Goal: Information Seeking & Learning: Compare options

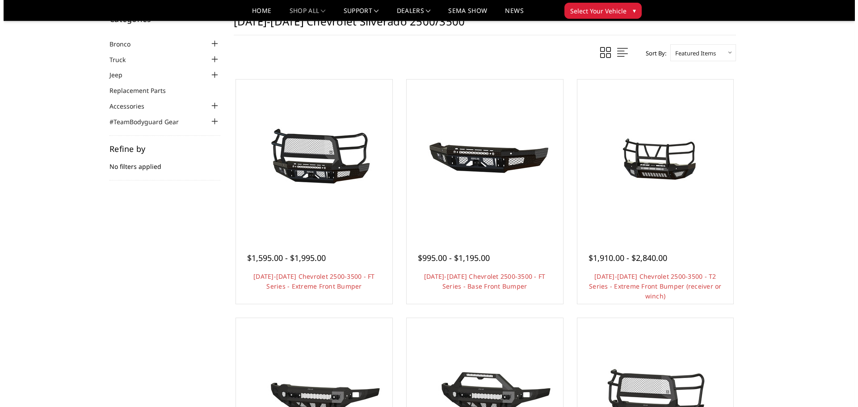
scroll to position [45, 0]
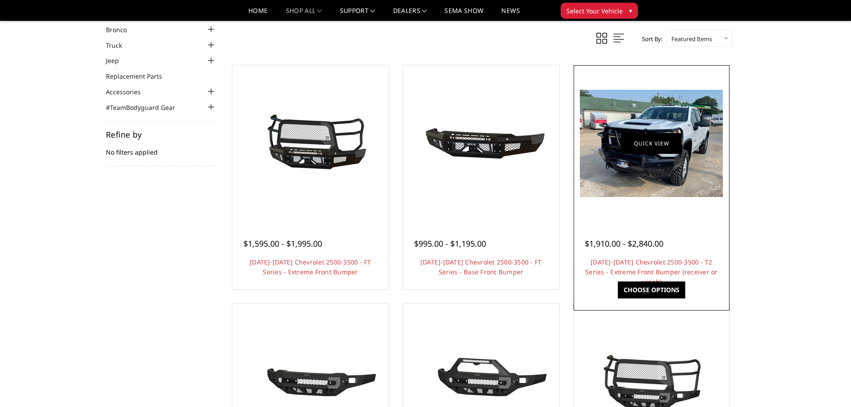
click at [648, 136] on link "Quick view" at bounding box center [651, 143] width 60 height 21
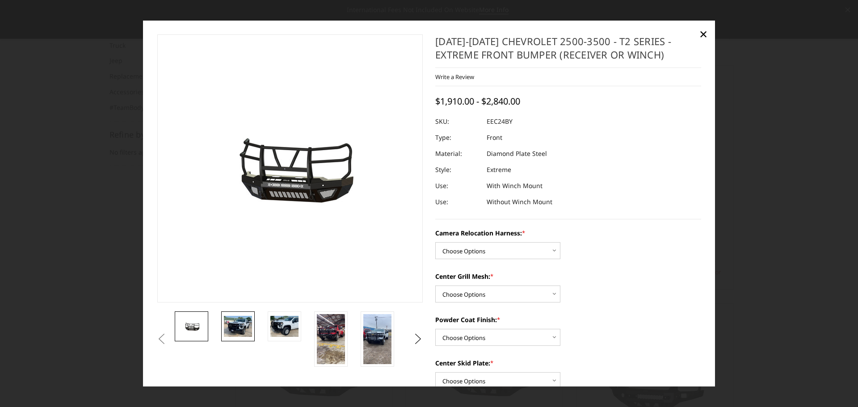
click at [239, 331] on img at bounding box center [238, 326] width 28 height 21
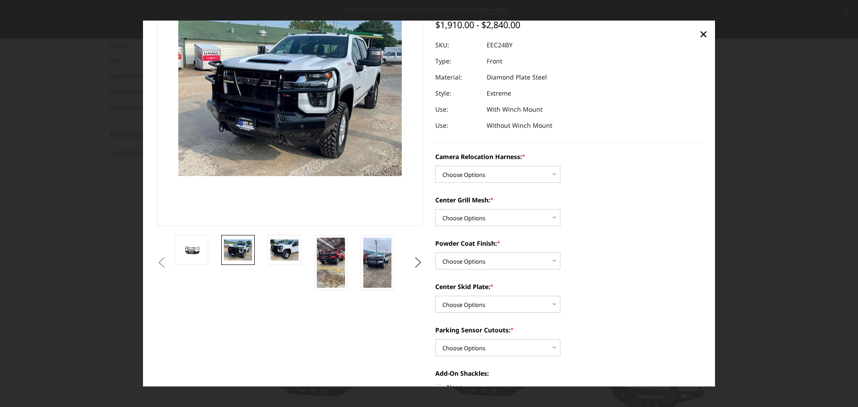
scroll to position [89, 0]
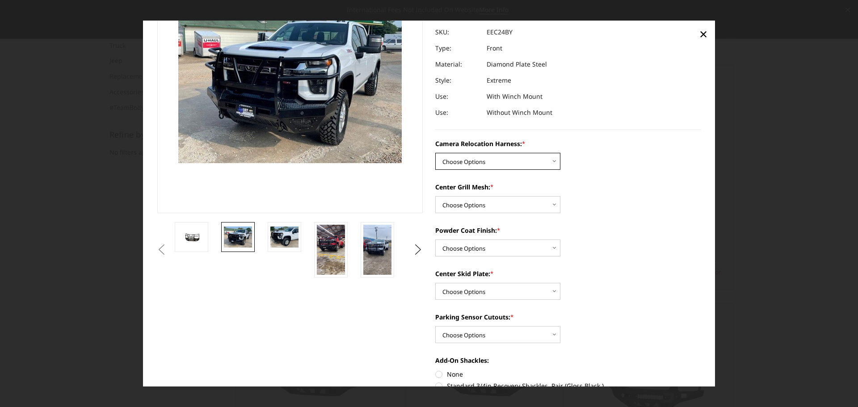
click at [551, 159] on select "Choose Options Without camera harness With camera harness" at bounding box center [497, 161] width 125 height 17
select select "3732"
click at [435, 153] on select "Choose Options Without camera harness With camera harness" at bounding box center [497, 161] width 125 height 17
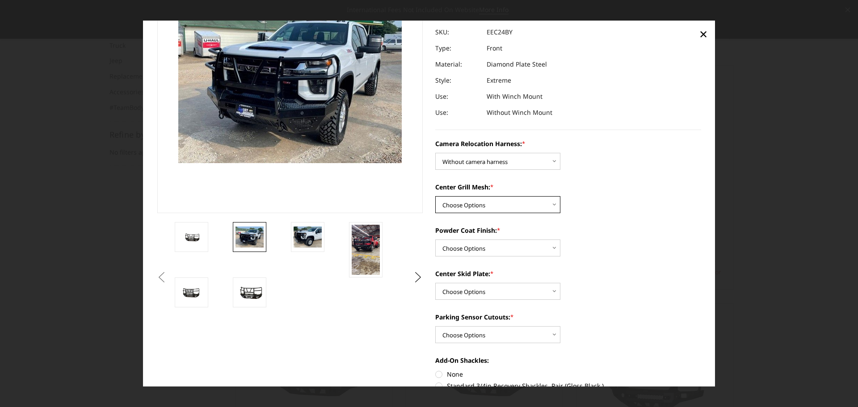
click at [552, 206] on select "Choose Options Without expanded metal With expanded metal" at bounding box center [497, 204] width 125 height 17
select select "3730"
click at [435, 196] on select "Choose Options Without expanded metal With expanded metal" at bounding box center [497, 204] width 125 height 17
click at [549, 249] on select "Choose Options Textured Black Powder Coat Gloss Black Powder Coat Bare Metal" at bounding box center [497, 247] width 125 height 17
select select "3727"
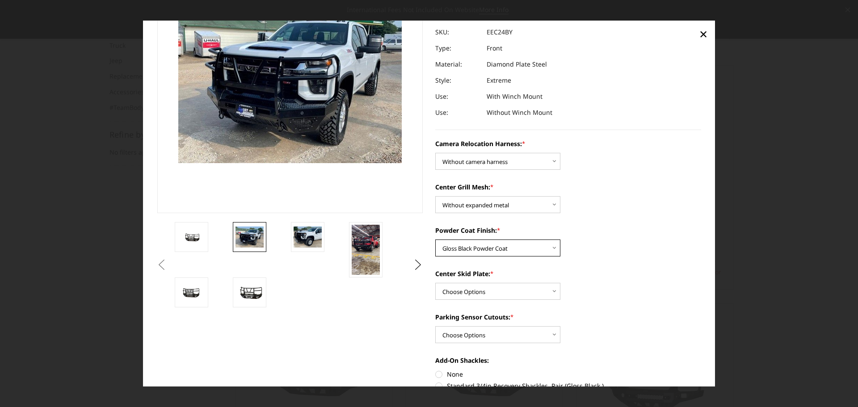
click at [435, 239] on select "Choose Options Textured Black Powder Coat Gloss Black Powder Coat Bare Metal" at bounding box center [497, 247] width 125 height 17
click at [553, 291] on select "Choose Options Winch Mount Skid Plate Standard Skid Plate (included) 2" Receive…" at bounding box center [497, 291] width 125 height 17
select select "3723"
click at [435, 283] on select "Choose Options Winch Mount Skid Plate Standard Skid Plate (included) 2" Receive…" at bounding box center [497, 291] width 125 height 17
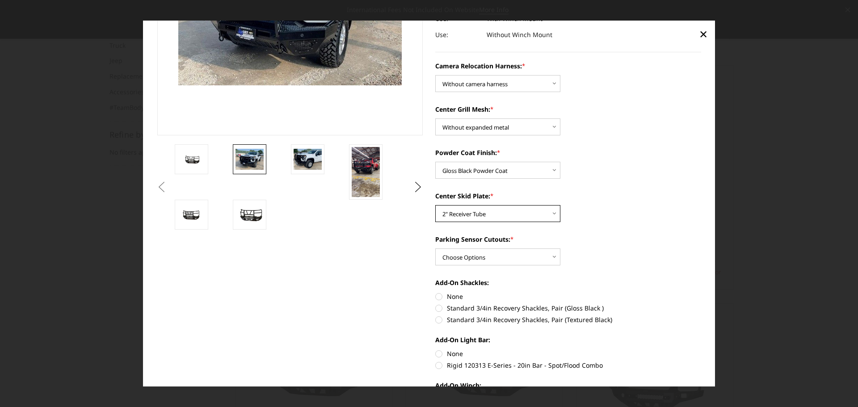
scroll to position [179, 0]
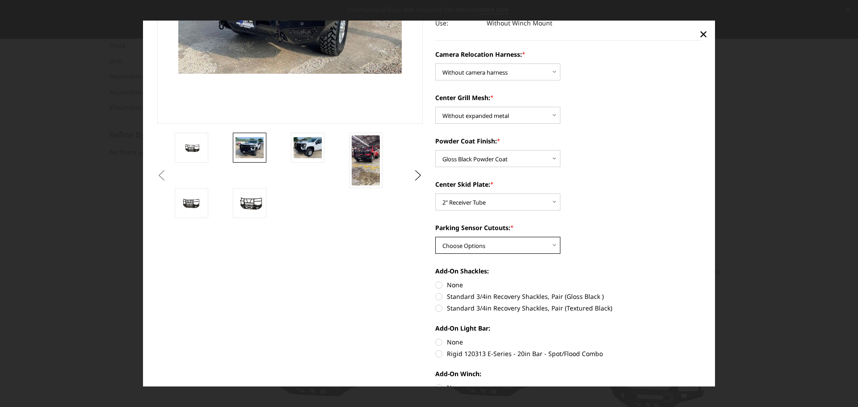
click at [553, 244] on select "Choose Options Yes - With Parking Sensor Cutouts" at bounding box center [497, 245] width 125 height 17
select select "3722"
click at [435, 237] on select "Choose Options Yes - With Parking Sensor Cutouts" at bounding box center [497, 245] width 125 height 17
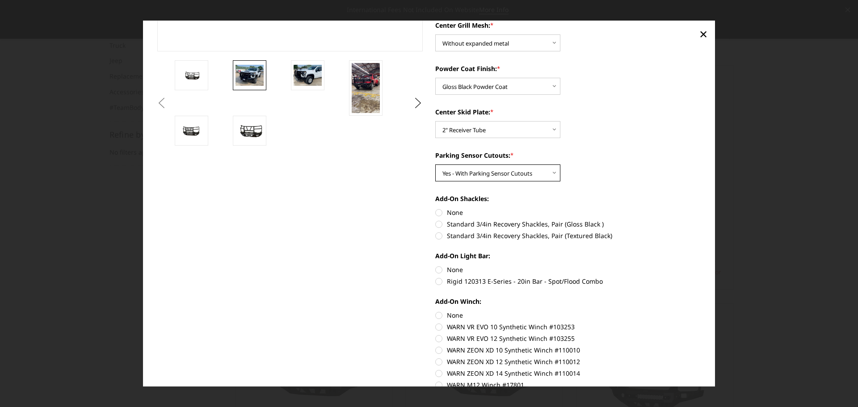
scroll to position [268, 0]
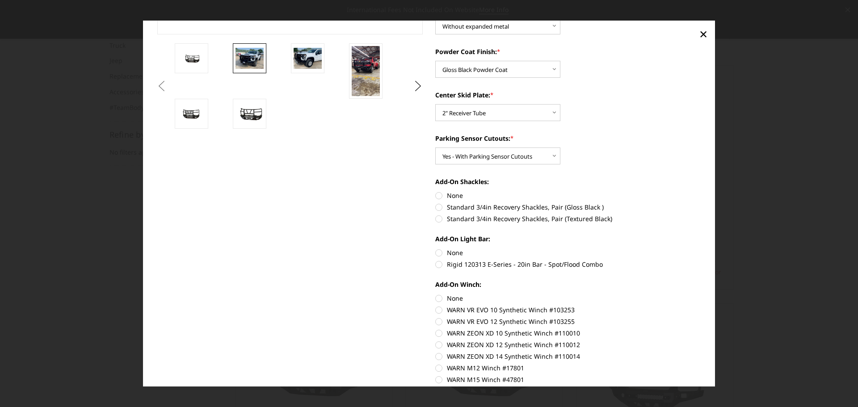
click at [436, 199] on label "None" at bounding box center [568, 195] width 266 height 9
click at [436, 191] on input "None" at bounding box center [435, 191] width 0 height 0
radio input "true"
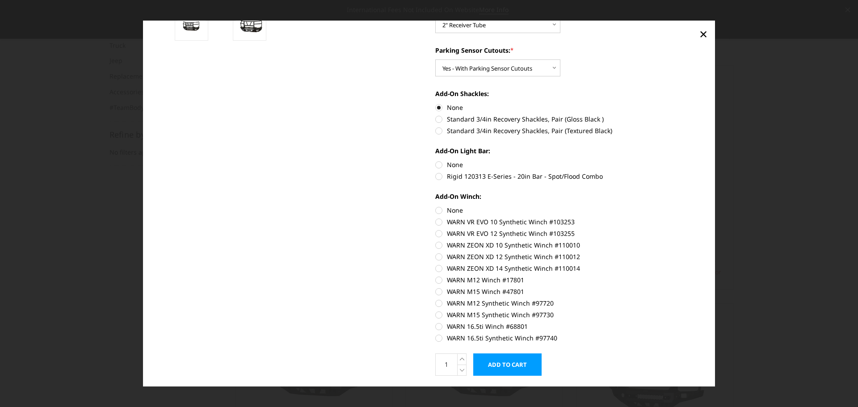
scroll to position [357, 0]
click at [437, 166] on label "None" at bounding box center [568, 163] width 266 height 9
click at [436, 159] on input "None" at bounding box center [435, 159] width 0 height 0
radio input "true"
click at [439, 206] on label "None" at bounding box center [568, 208] width 266 height 9
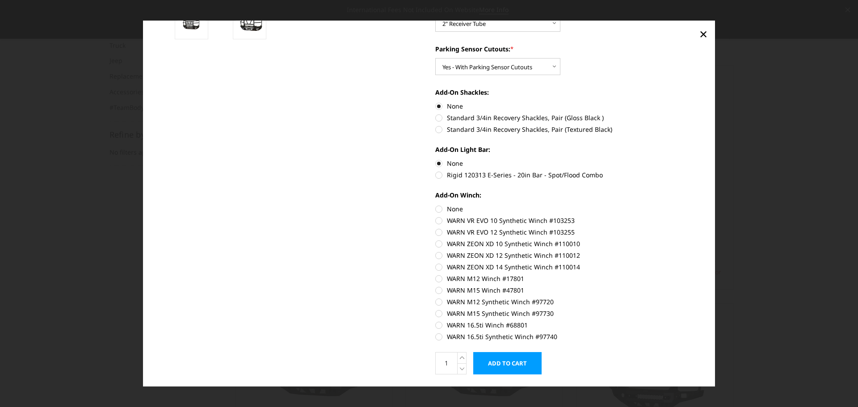
click at [436, 205] on input "None" at bounding box center [435, 204] width 0 height 0
radio input "true"
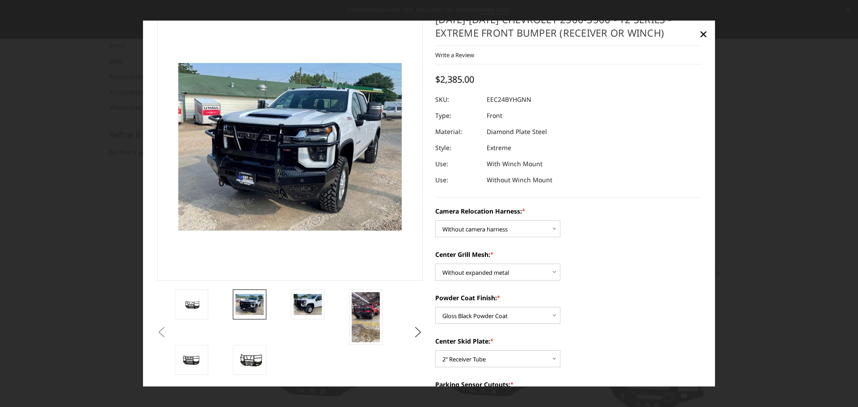
scroll to position [0, 0]
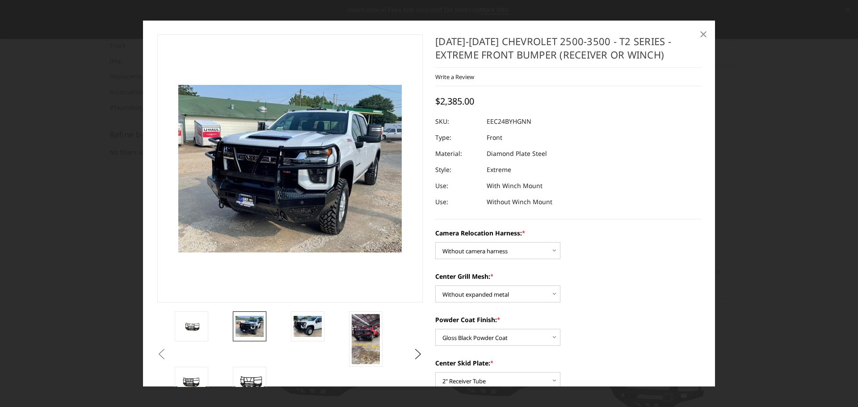
click at [705, 34] on span "×" at bounding box center [703, 33] width 8 height 19
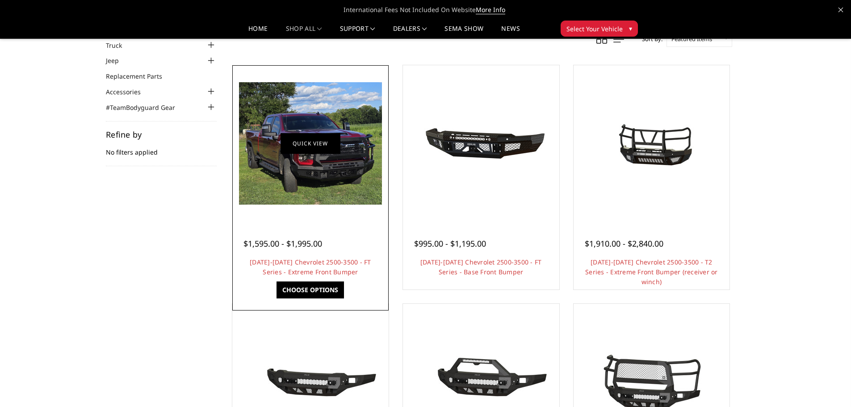
click at [318, 143] on link "Quick view" at bounding box center [311, 143] width 60 height 21
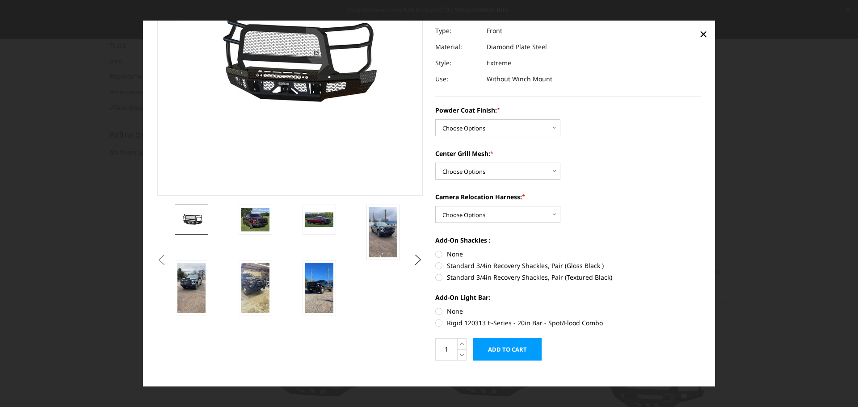
scroll to position [117, 0]
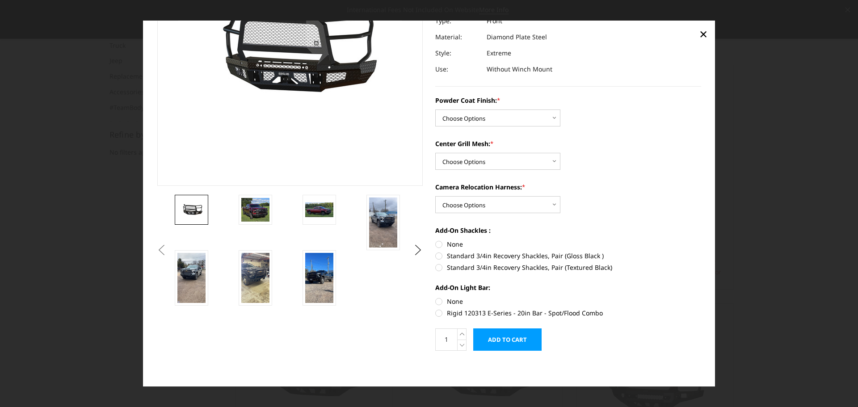
click at [435, 247] on label "None" at bounding box center [568, 243] width 266 height 9
click at [435, 240] on input "None" at bounding box center [435, 239] width 0 height 0
radio input "true"
click at [435, 303] on label "None" at bounding box center [568, 301] width 266 height 9
click at [435, 297] on input "None" at bounding box center [435, 297] width 0 height 0
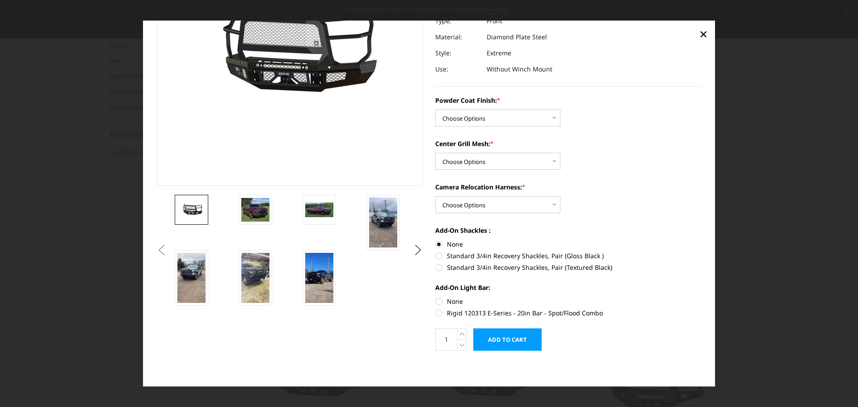
radio input "true"
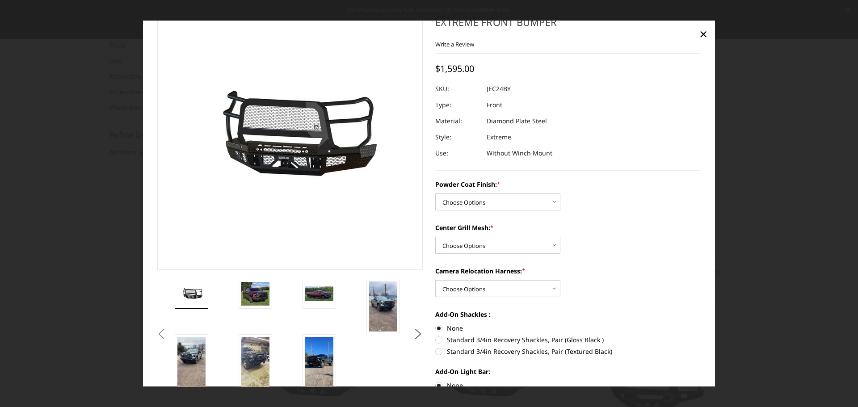
scroll to position [27, 0]
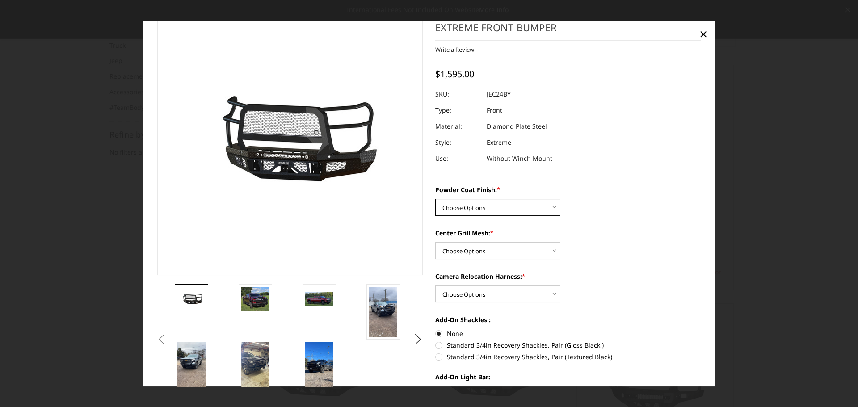
click at [552, 212] on select "Choose Options Bare Metal Gloss Black Powder Coat Textured Black Powder Coat" at bounding box center [497, 207] width 125 height 17
select select "3278"
click at [435, 199] on select "Choose Options Bare Metal Gloss Black Powder Coat Textured Black Powder Coat" at bounding box center [497, 207] width 125 height 17
click at [548, 251] on select "Choose Options WITH Expanded Metal in Center Grill WITHOUT Expanded Metal in Ce…" at bounding box center [497, 250] width 125 height 17
select select "3281"
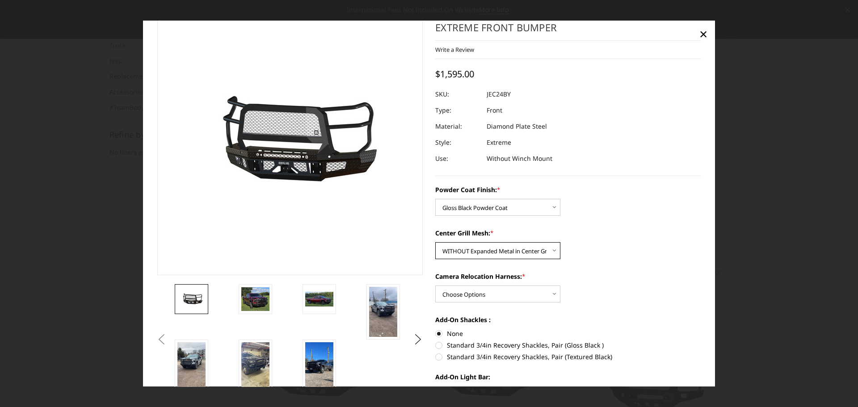
click at [435, 242] on select "Choose Options WITH Expanded Metal in Center Grill WITHOUT Expanded Metal in Ce…" at bounding box center [497, 250] width 125 height 17
click at [553, 296] on select "Choose Options WITH Camera Relocation Harness WITHOUT Camera Relocation Harness" at bounding box center [497, 293] width 125 height 17
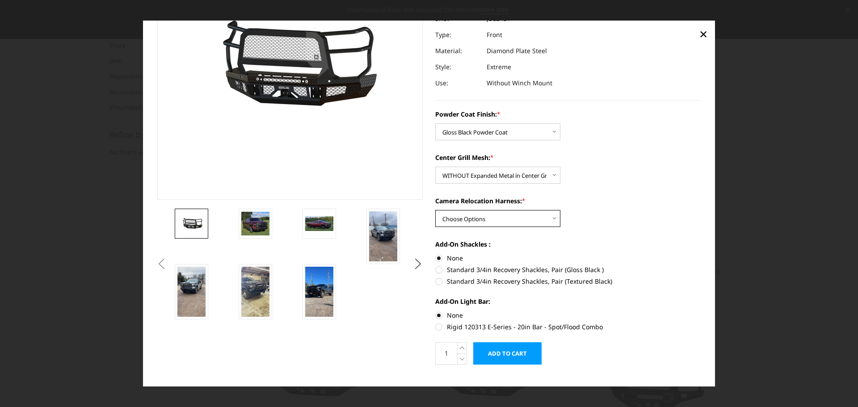
scroll to position [117, 0]
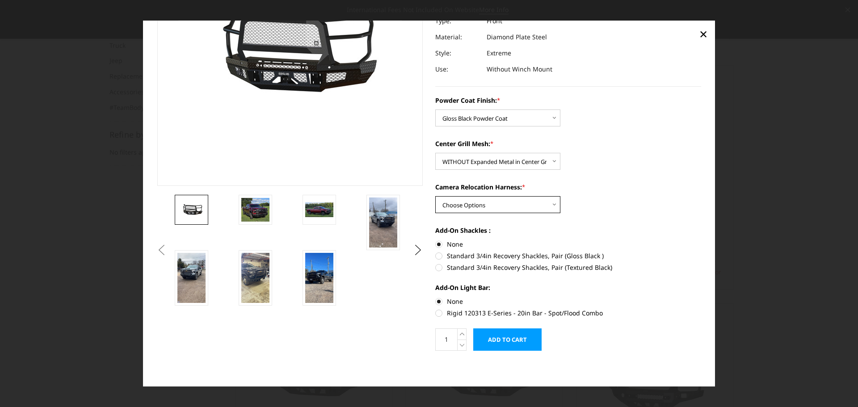
click at [554, 203] on select "Choose Options WITH Camera Relocation Harness WITHOUT Camera Relocation Harness" at bounding box center [497, 204] width 125 height 17
select select "3283"
click at [435, 196] on select "Choose Options WITH Camera Relocation Harness WITHOUT Camera Relocation Harness" at bounding box center [497, 204] width 125 height 17
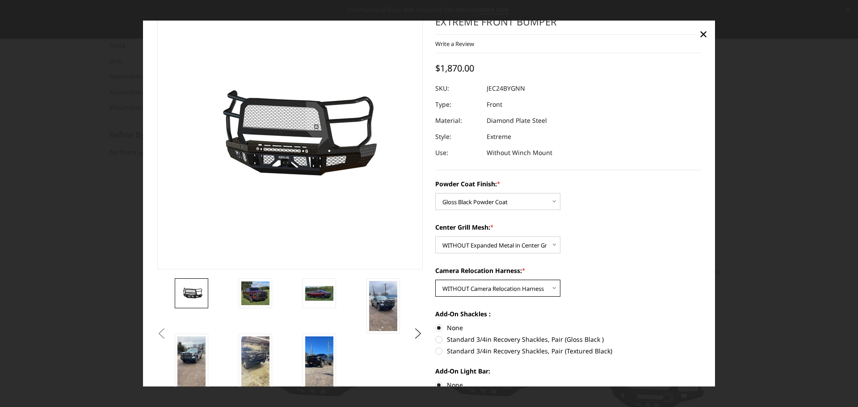
scroll to position [27, 0]
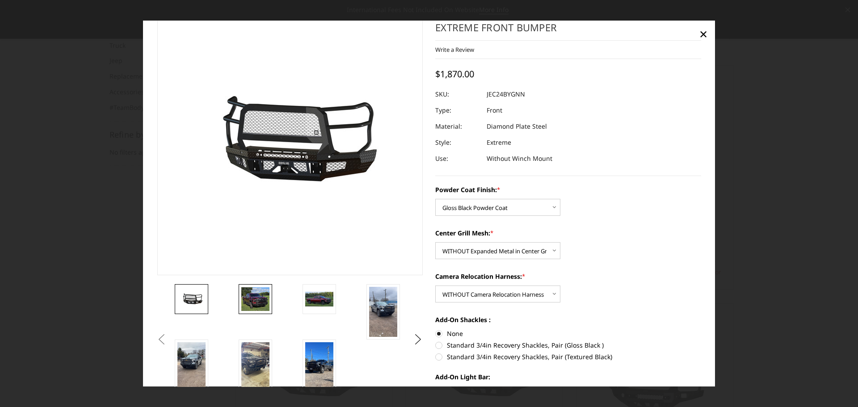
click at [253, 300] on img at bounding box center [255, 299] width 28 height 24
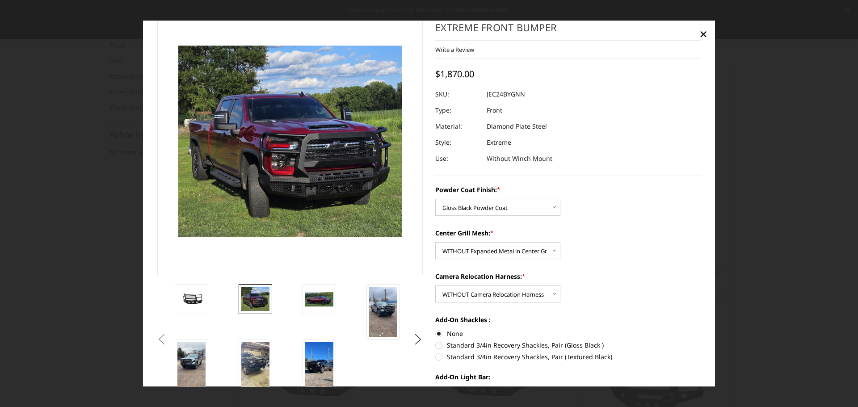
scroll to position [0, 0]
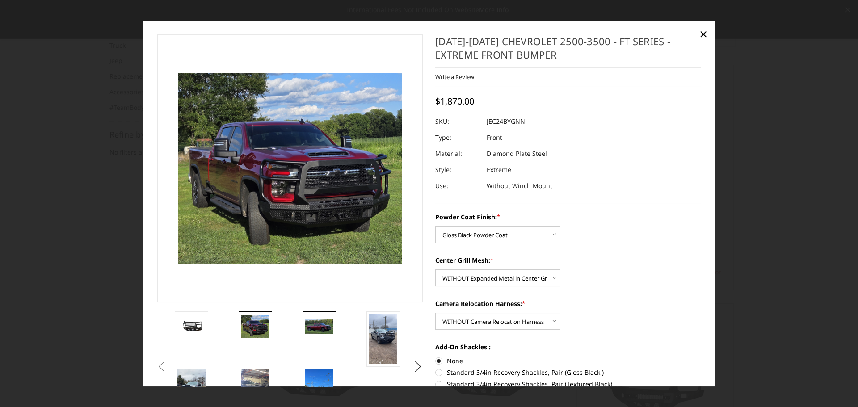
click at [316, 327] on img at bounding box center [319, 326] width 28 height 15
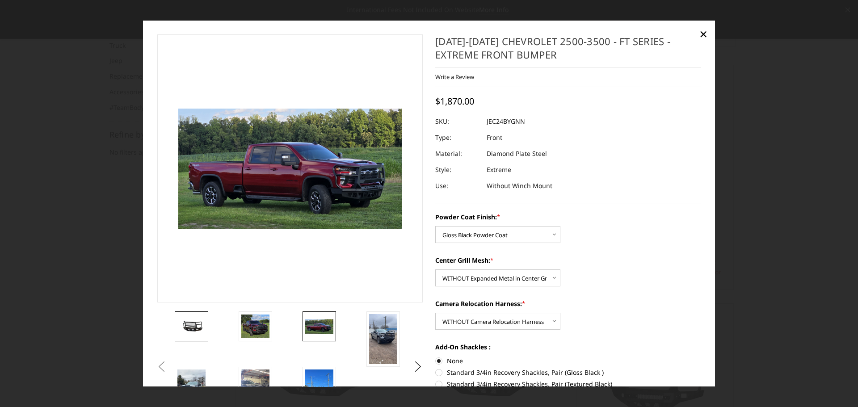
click at [197, 325] on img at bounding box center [191, 326] width 28 height 13
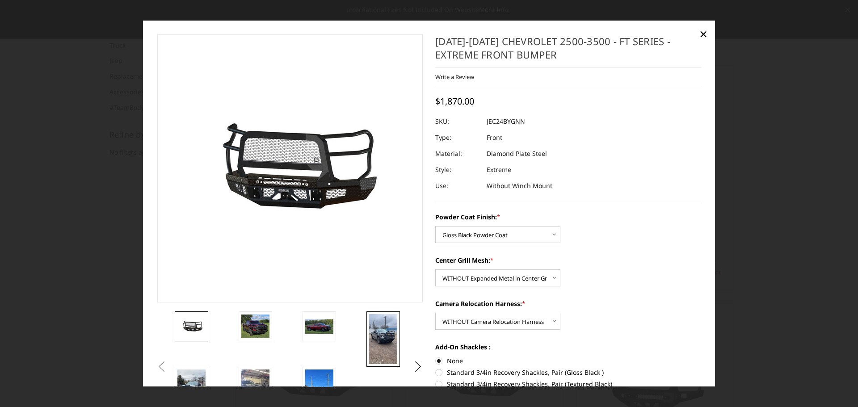
click at [376, 333] on img at bounding box center [383, 339] width 28 height 50
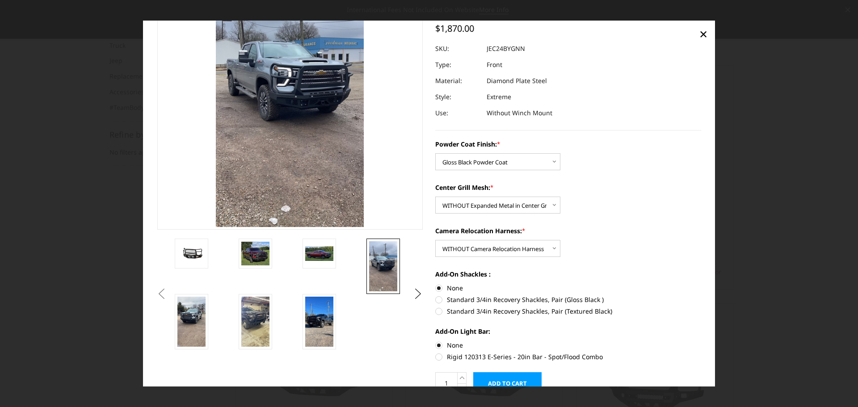
scroll to position [89, 0]
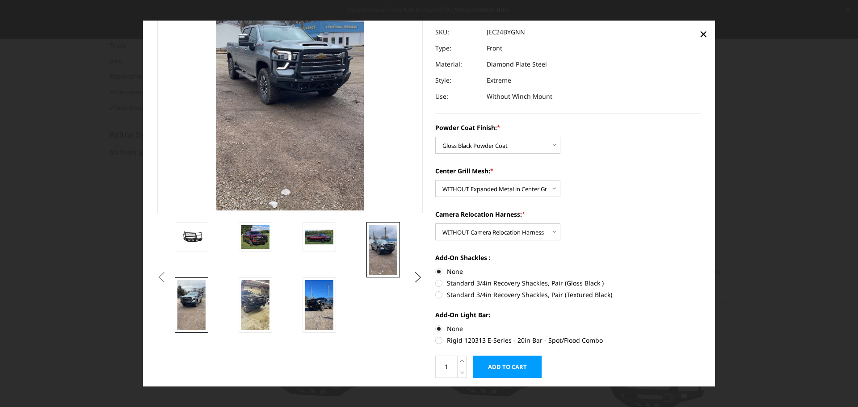
click at [185, 306] on img at bounding box center [191, 305] width 28 height 50
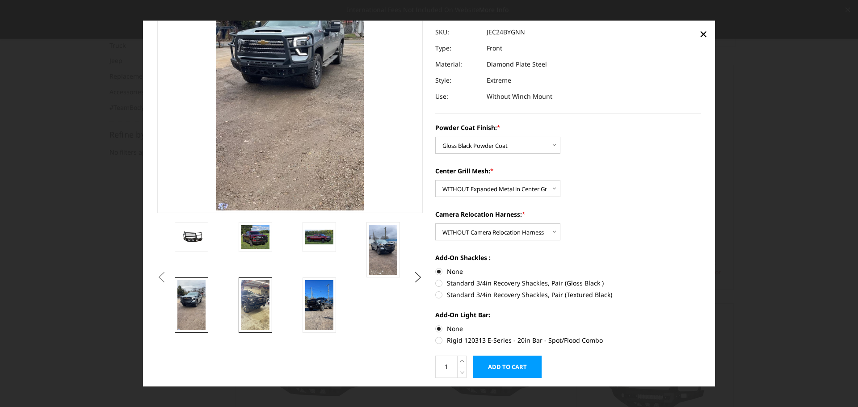
click at [253, 301] on img at bounding box center [255, 305] width 28 height 50
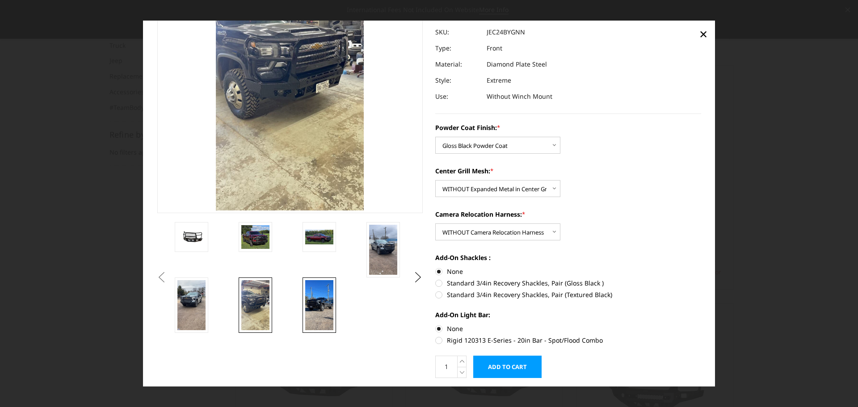
click at [324, 303] on img at bounding box center [319, 305] width 28 height 50
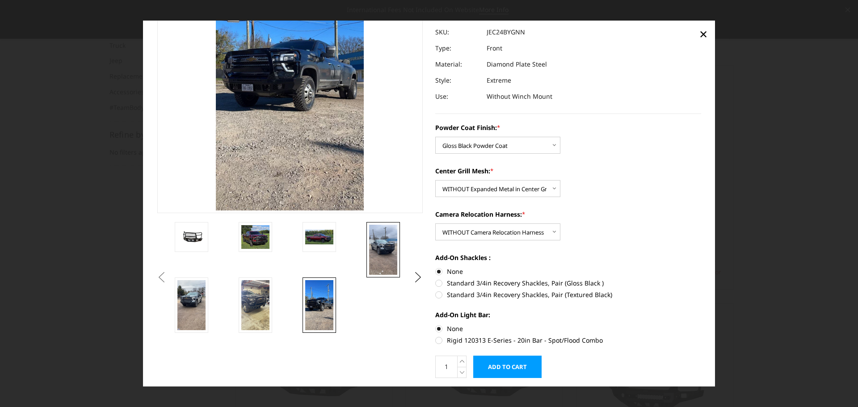
click at [384, 245] on img at bounding box center [383, 250] width 28 height 50
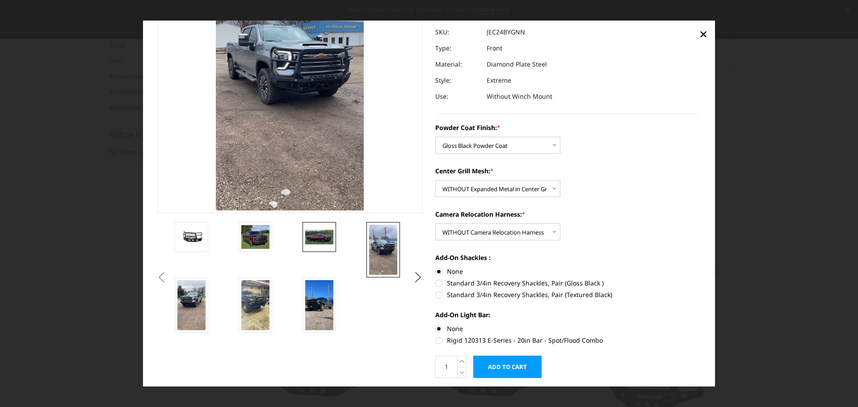
click at [312, 234] on img at bounding box center [319, 237] width 28 height 15
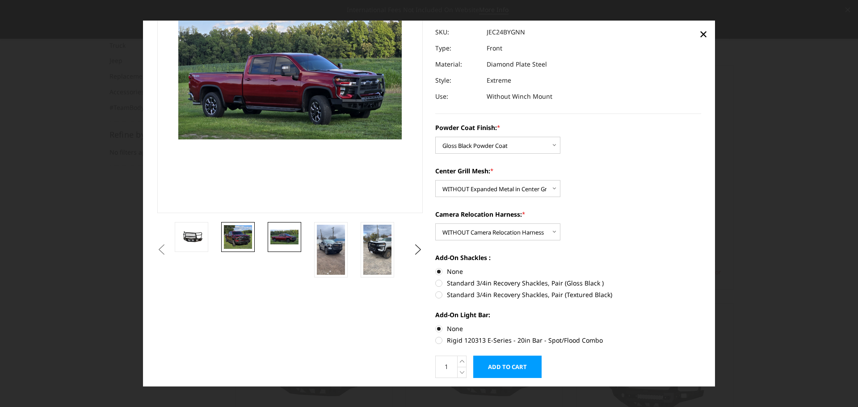
click at [246, 234] on img at bounding box center [238, 237] width 28 height 24
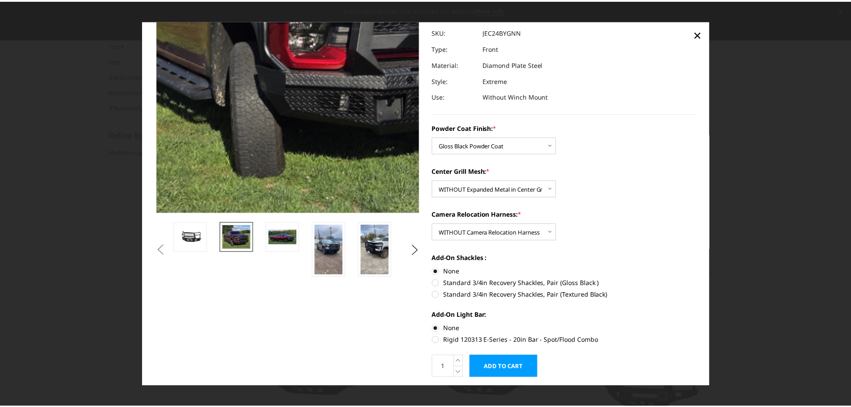
scroll to position [54, 0]
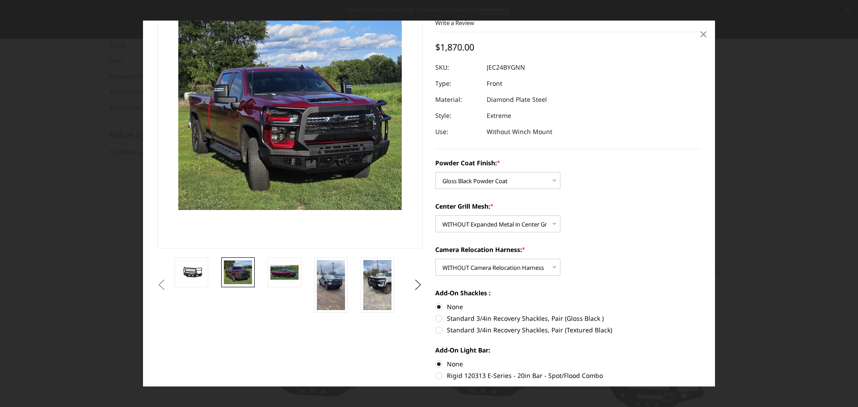
click at [703, 36] on span "×" at bounding box center [703, 33] width 8 height 19
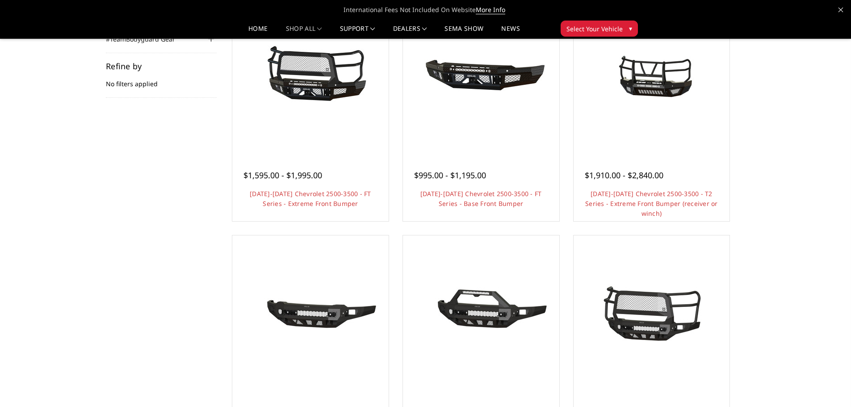
scroll to position [134, 0]
